Goal: Information Seeking & Learning: Learn about a topic

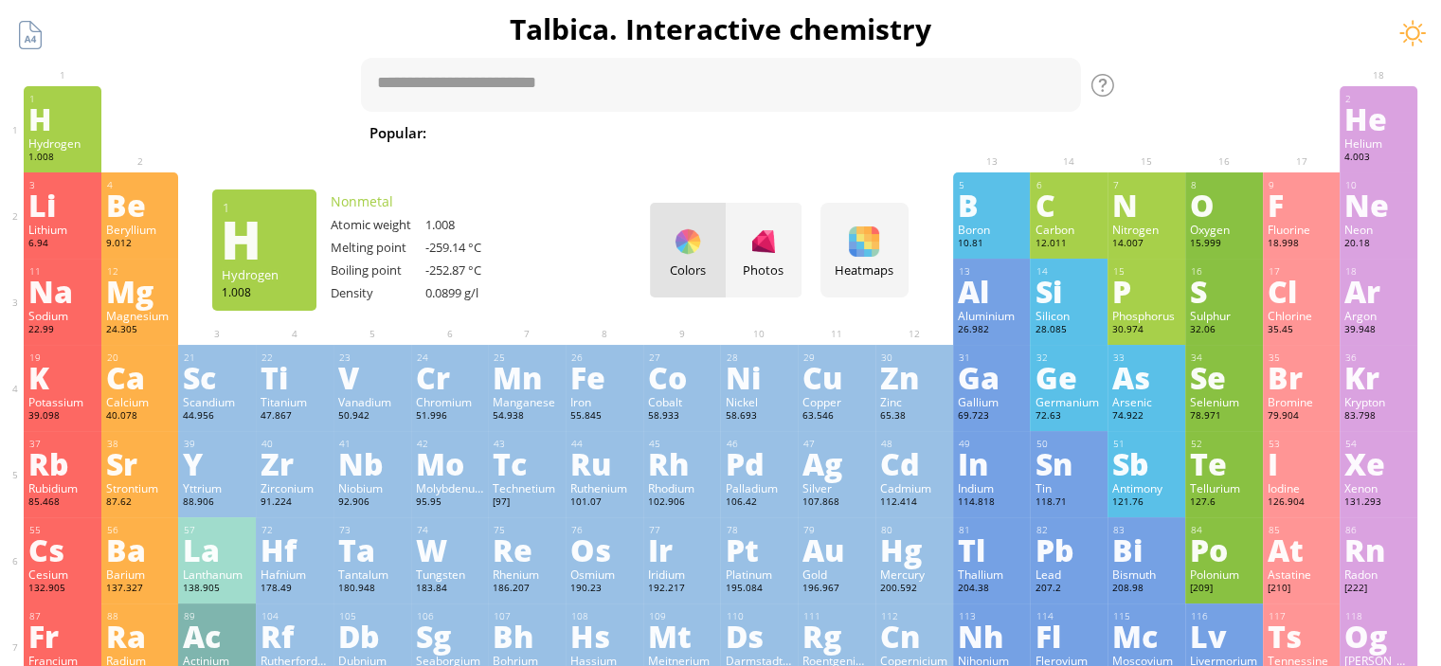
click at [50, 132] on div "H" at bounding box center [62, 118] width 68 height 30
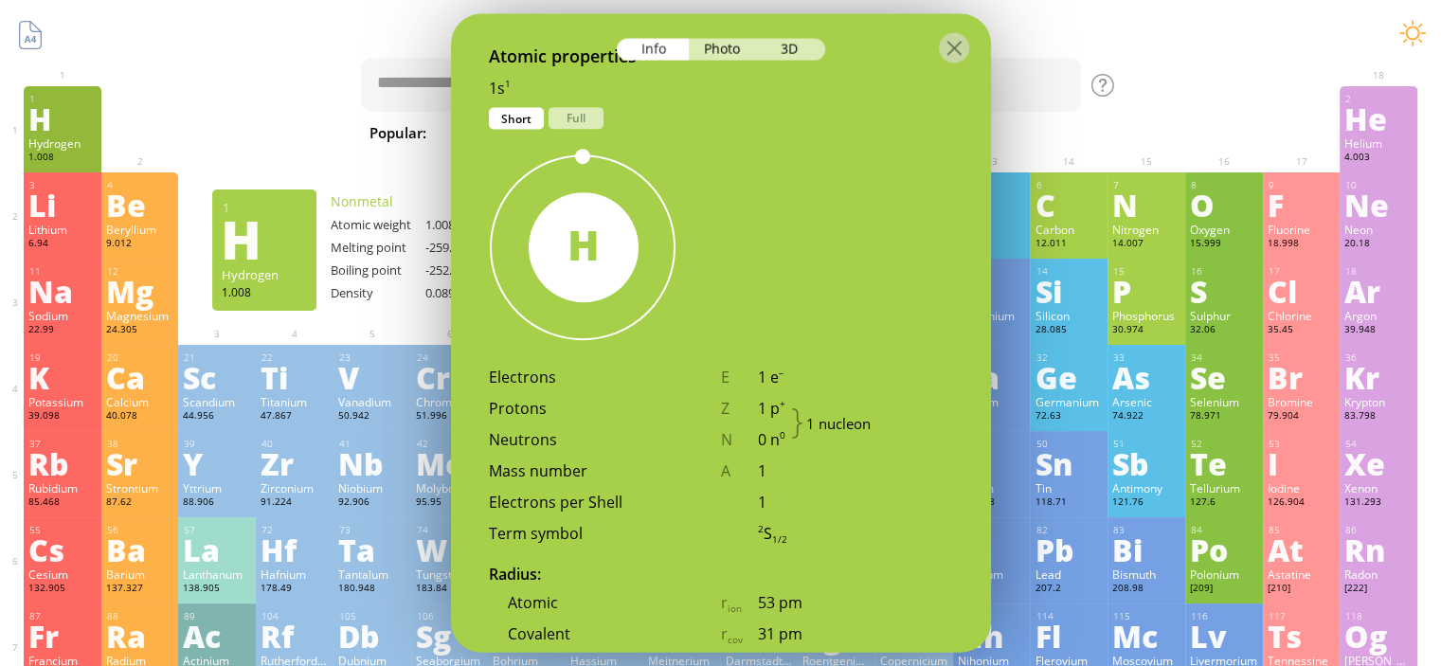
scroll to position [947, 0]
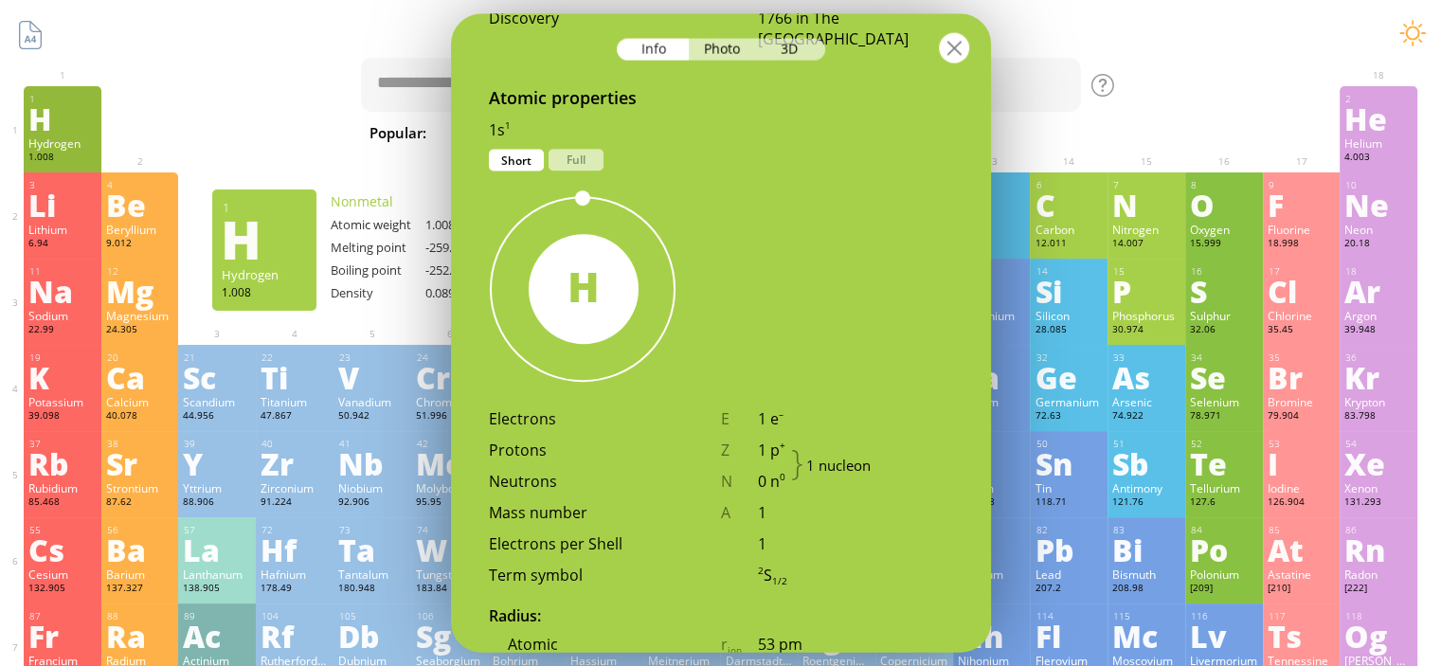
click at [947, 45] on div at bounding box center [954, 47] width 30 height 30
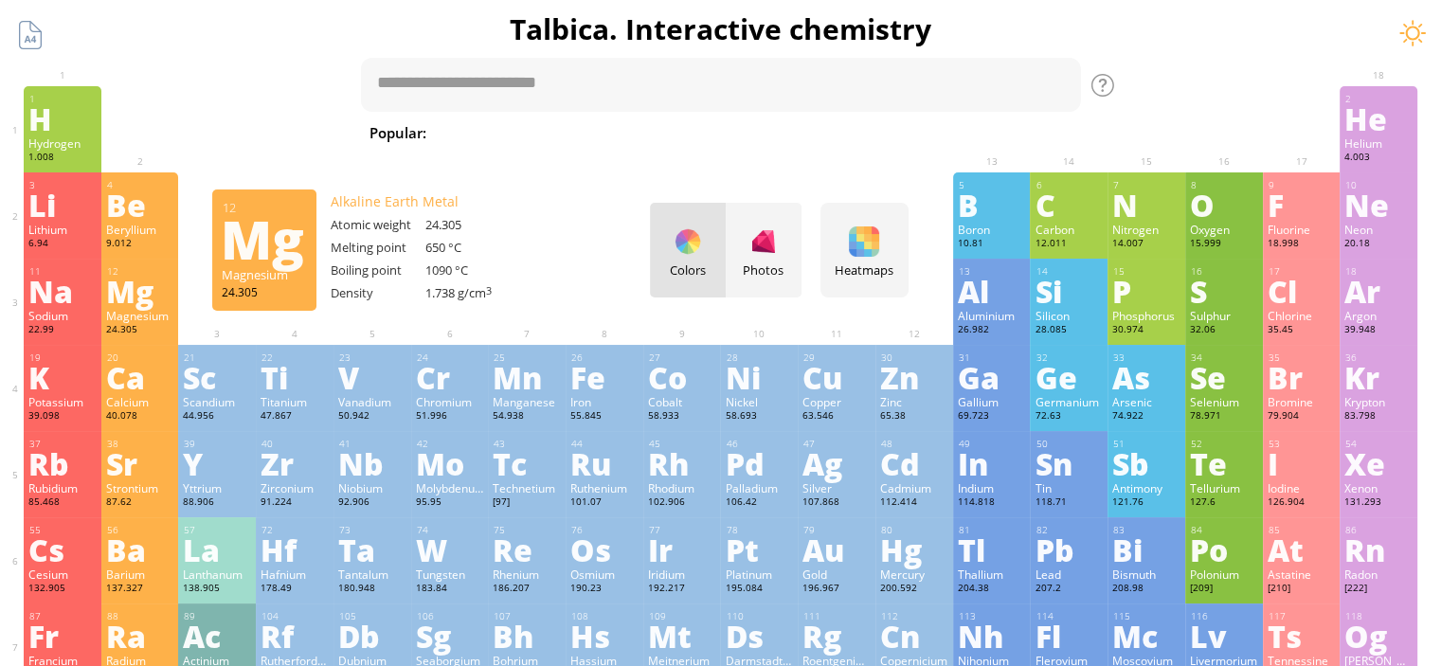
click at [148, 301] on div "Mg" at bounding box center [140, 291] width 68 height 30
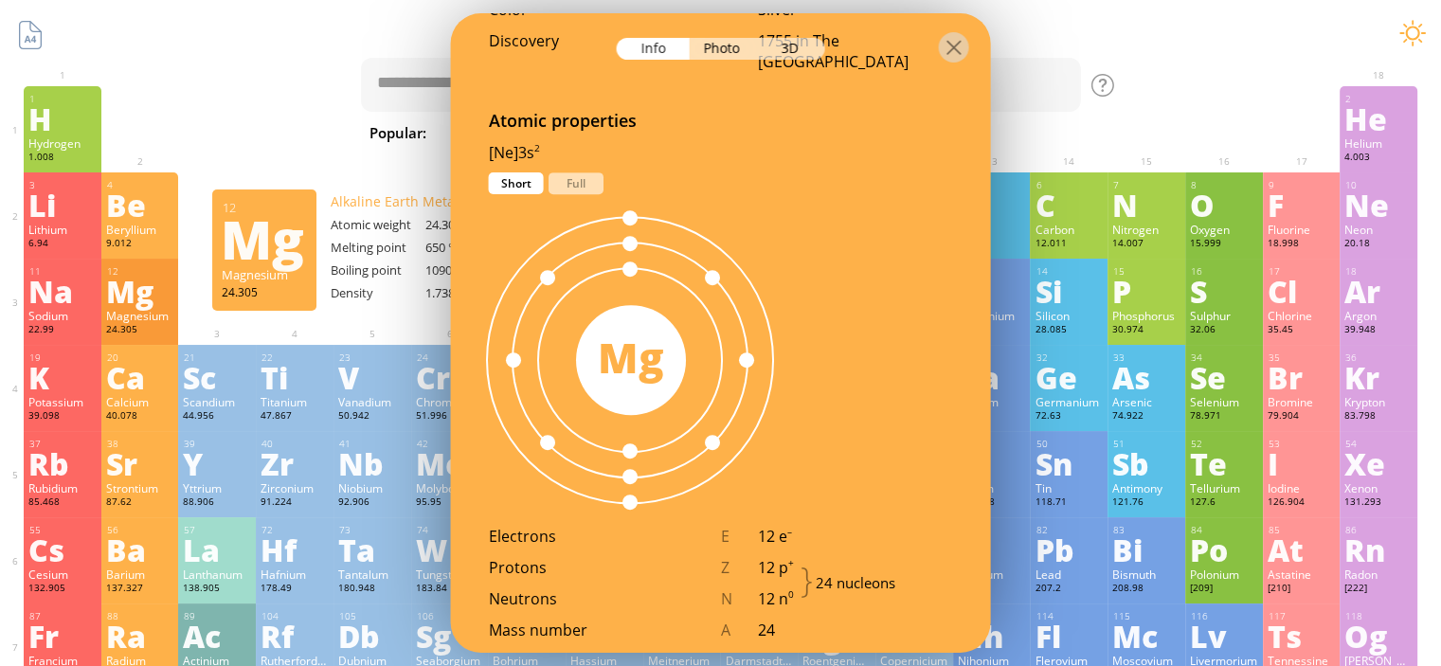
scroll to position [993, 0]
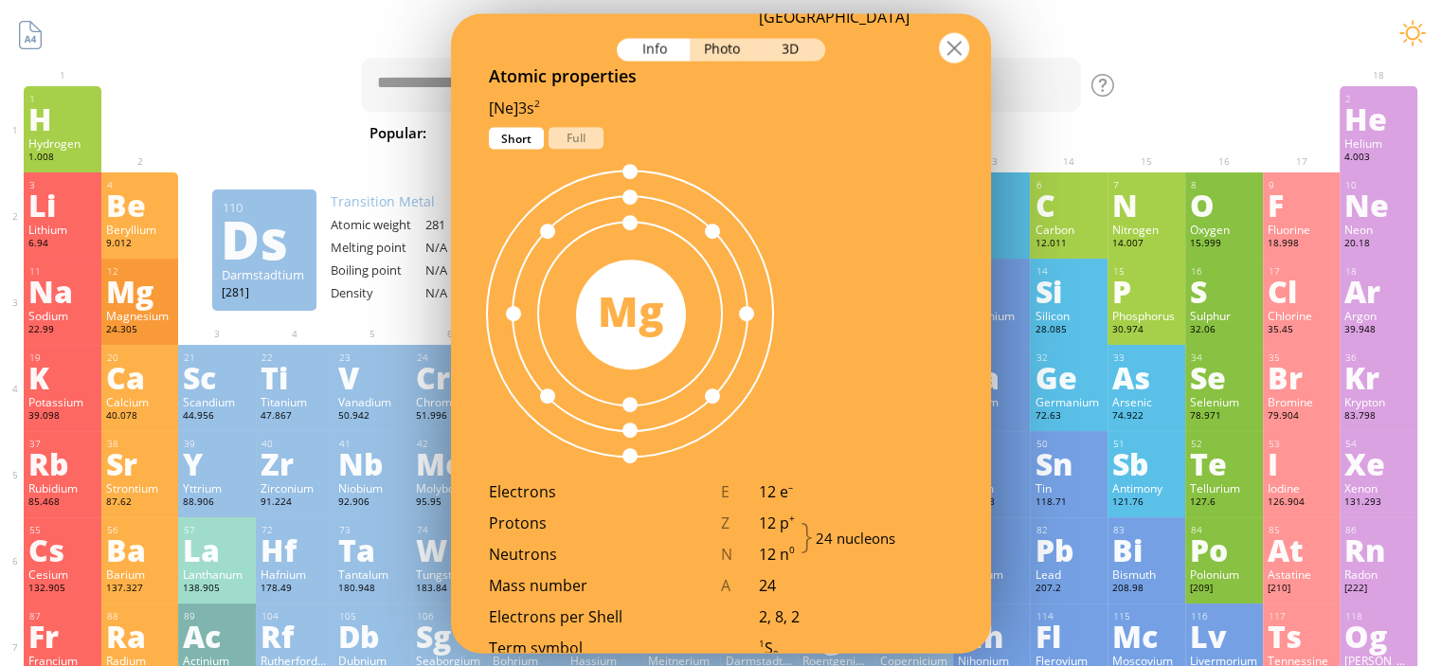
click at [947, 46] on div at bounding box center [954, 47] width 30 height 30
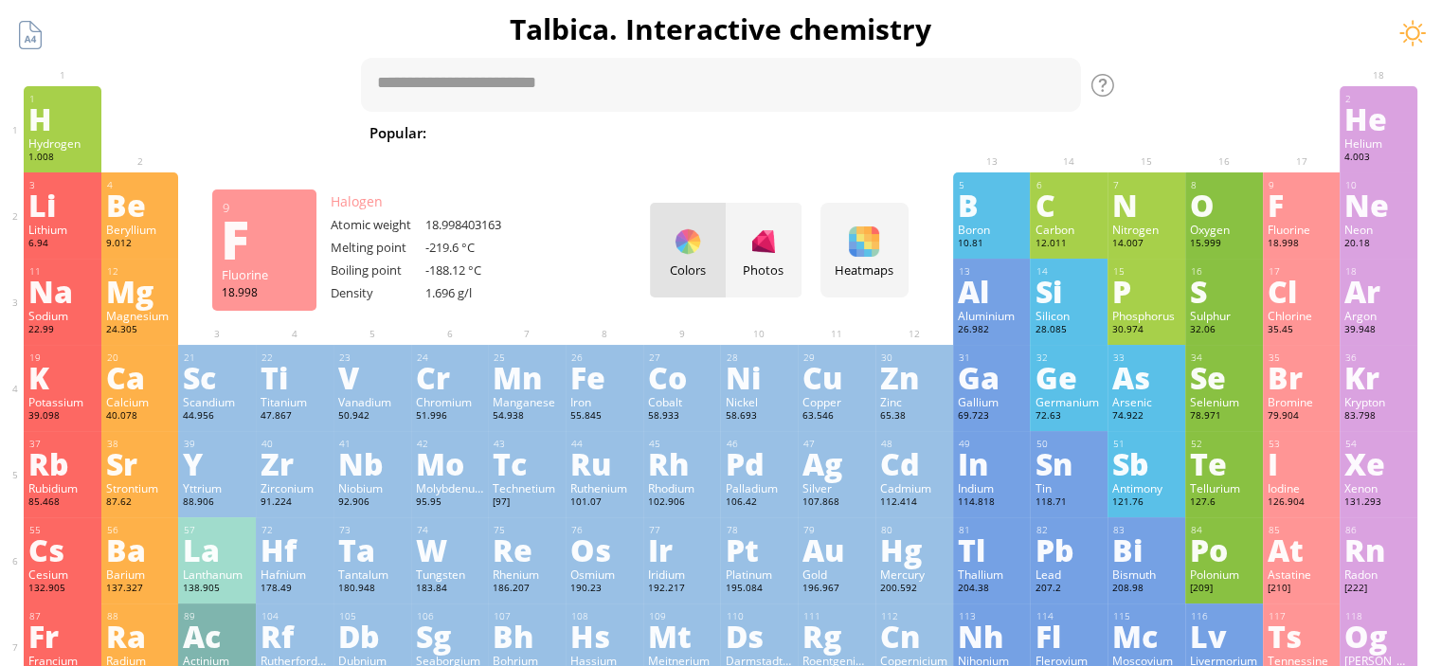
click at [1309, 227] on div "Fluorine" at bounding box center [1301, 229] width 68 height 15
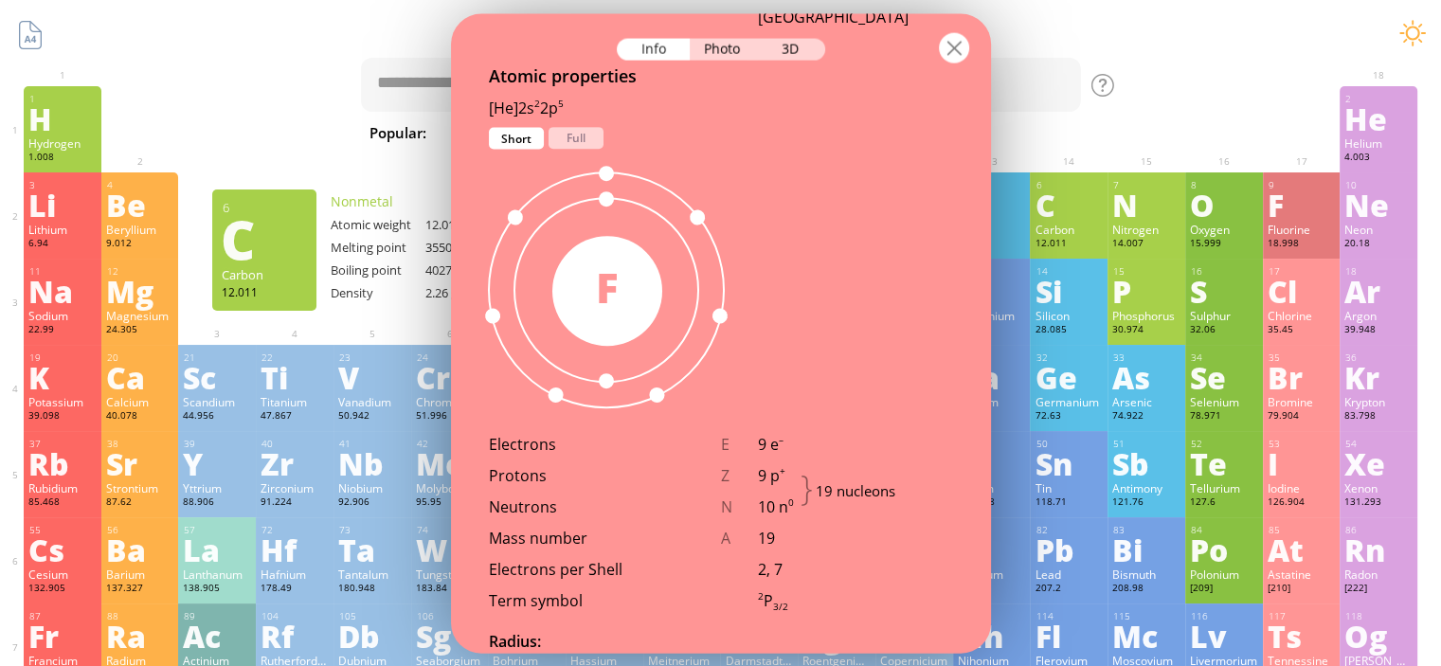
click at [960, 53] on div at bounding box center [954, 47] width 30 height 30
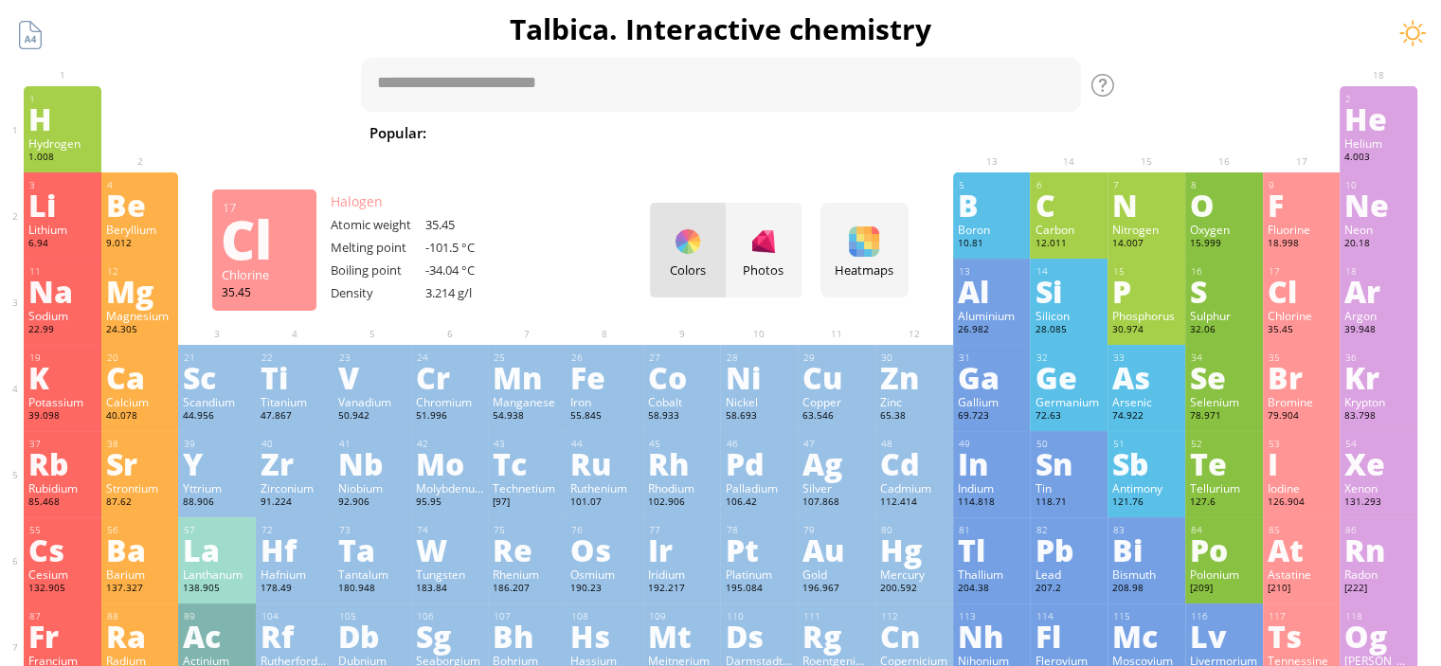
click at [1319, 298] on div "Cl" at bounding box center [1301, 291] width 68 height 30
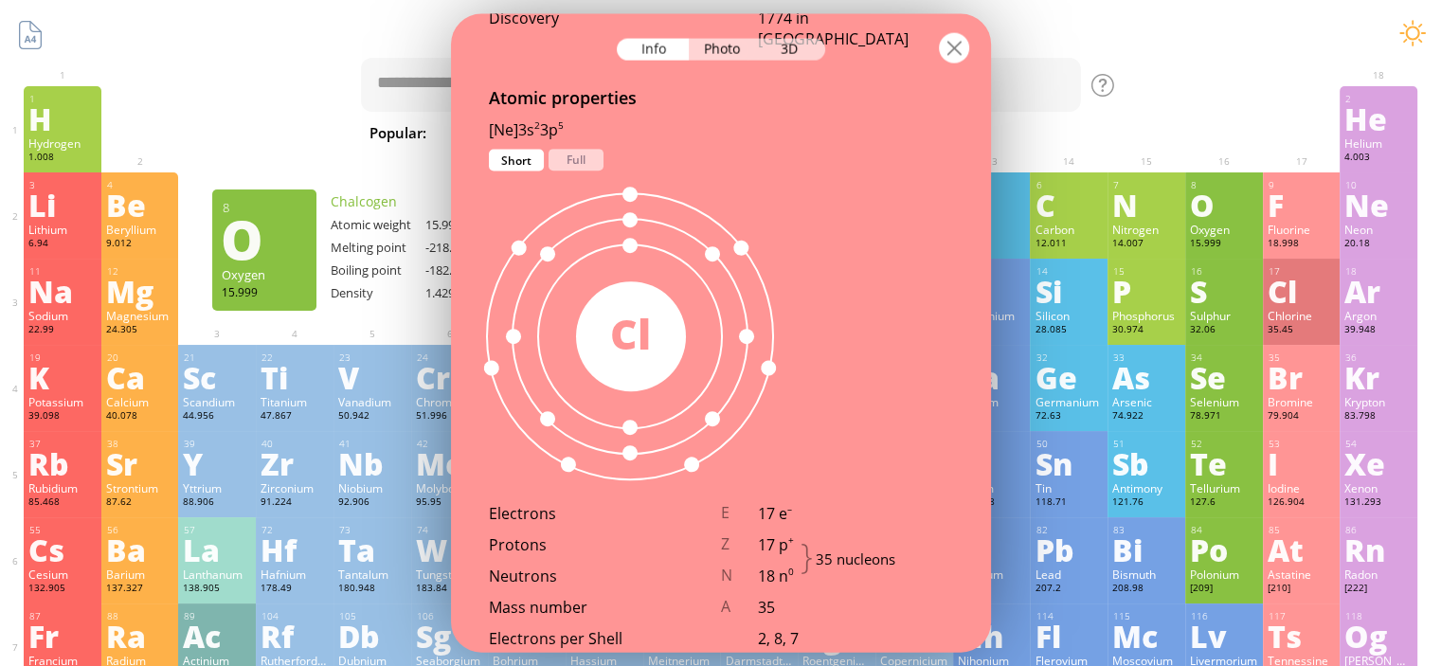
click at [950, 57] on div at bounding box center [954, 47] width 30 height 30
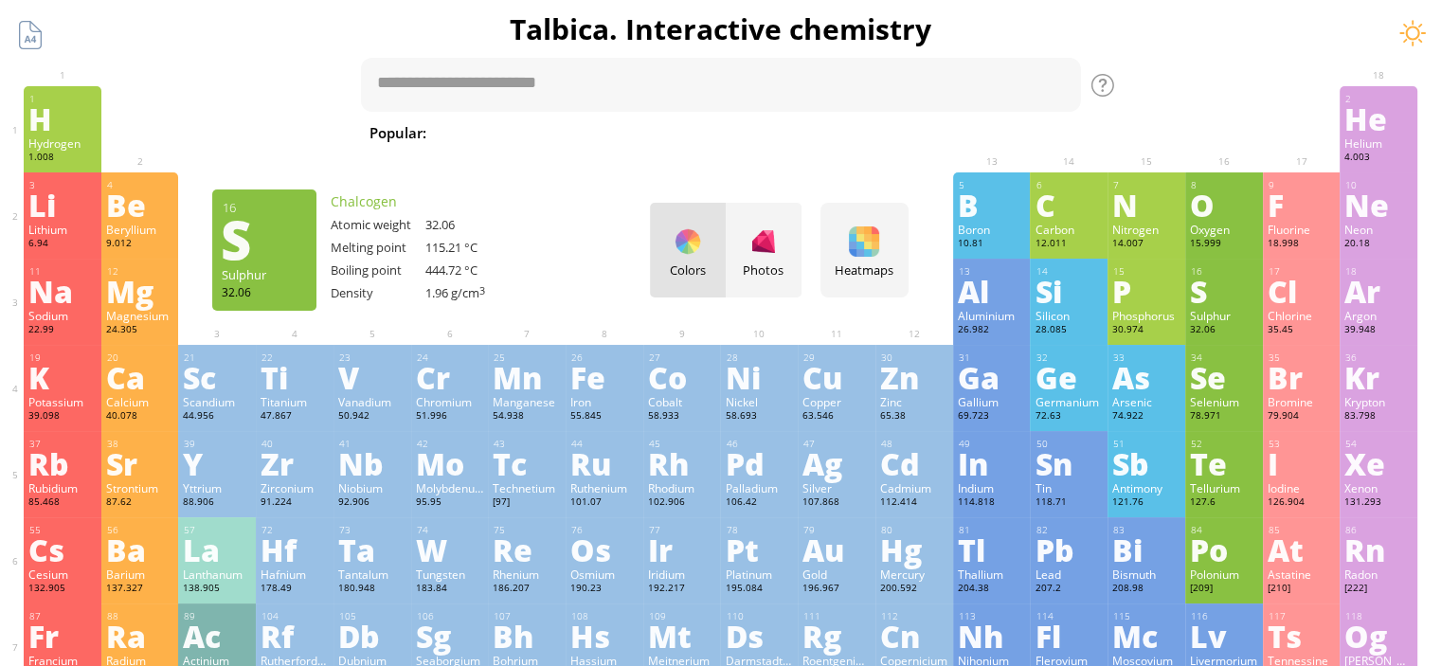
click at [1236, 285] on div "S" at bounding box center [1224, 291] width 68 height 30
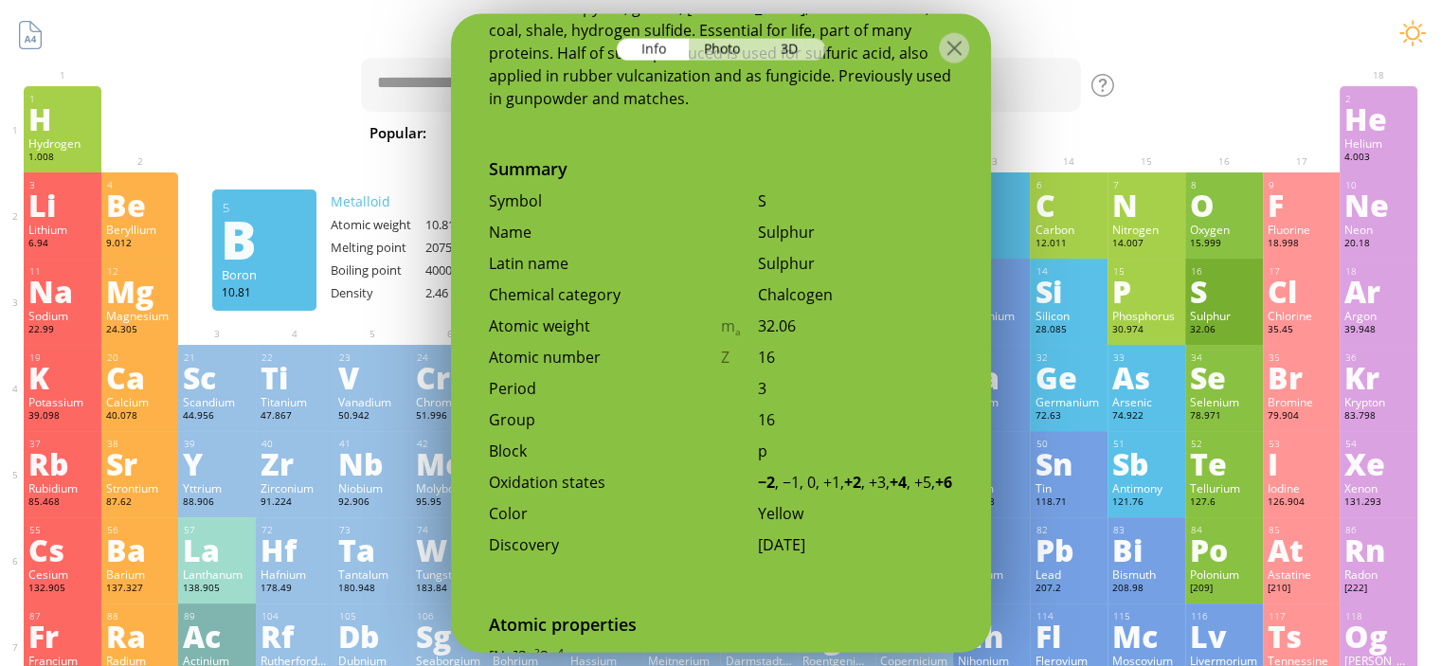
scroll to position [0, 0]
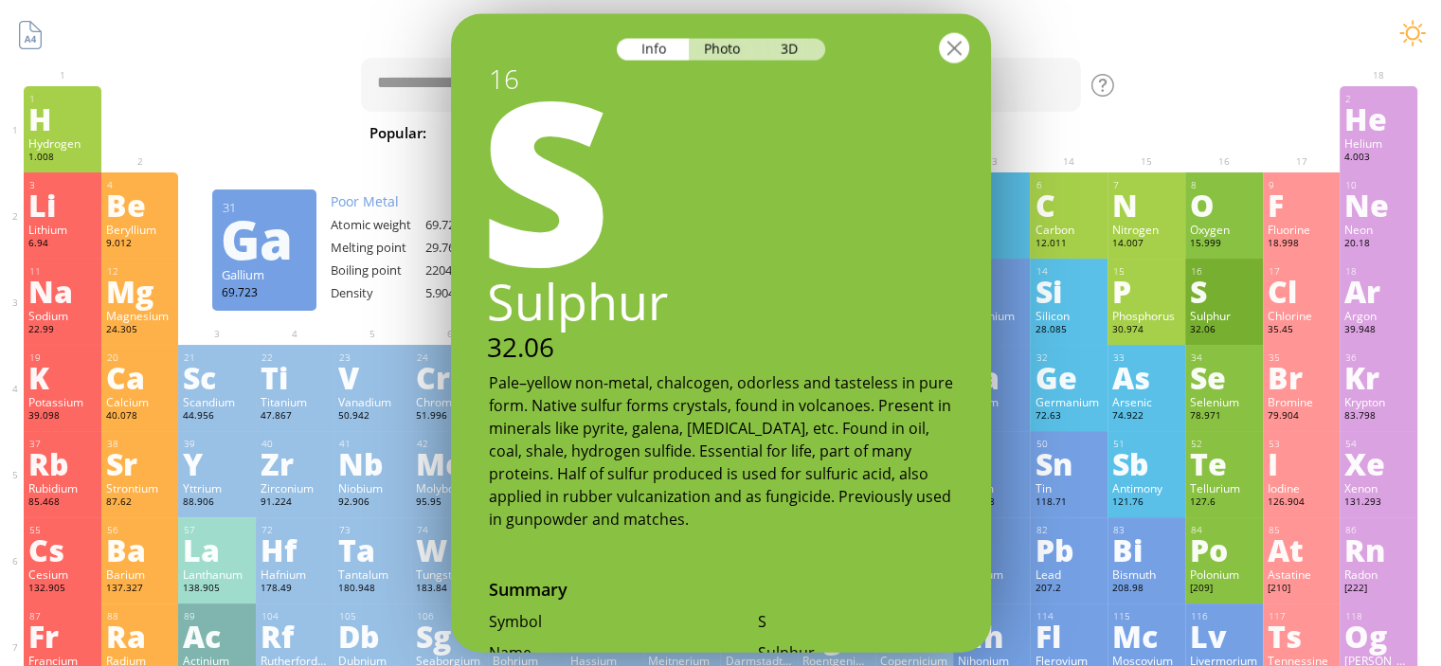
click at [952, 41] on div at bounding box center [954, 47] width 30 height 30
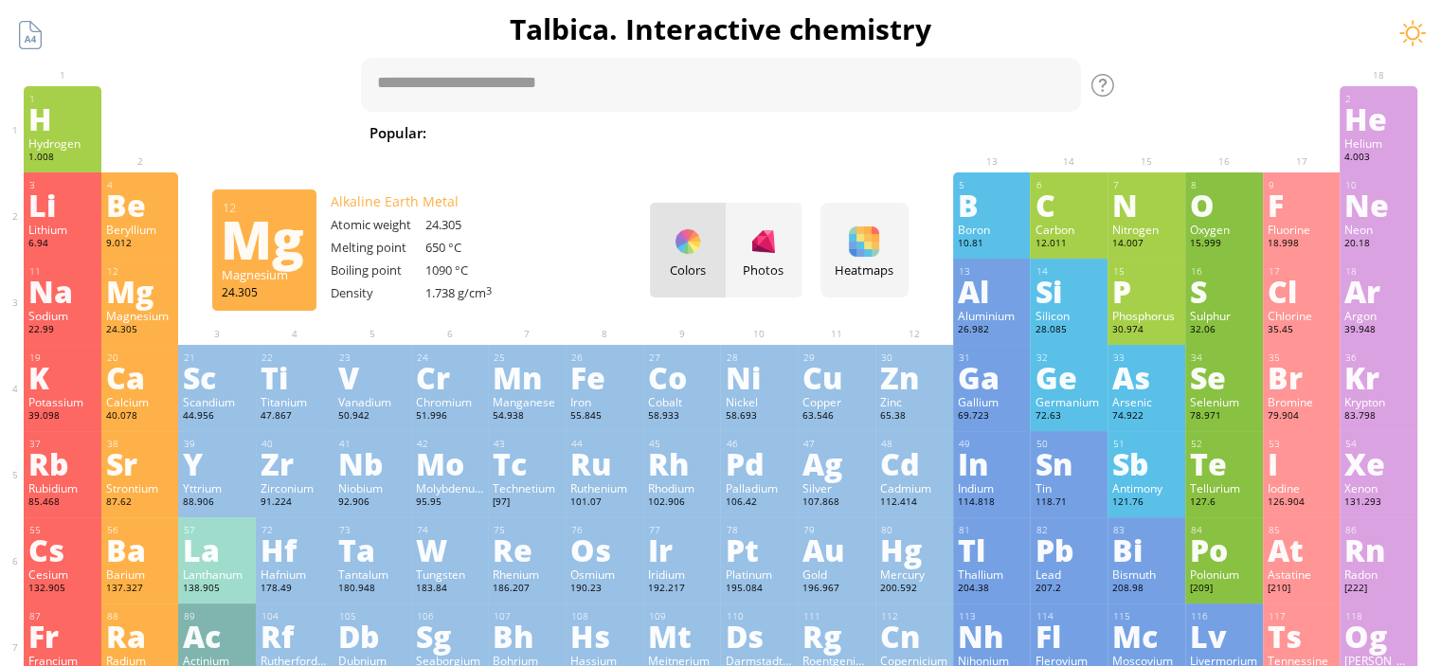
click at [133, 286] on div "Mg" at bounding box center [140, 291] width 68 height 30
